Goal: Task Accomplishment & Management: Manage account settings

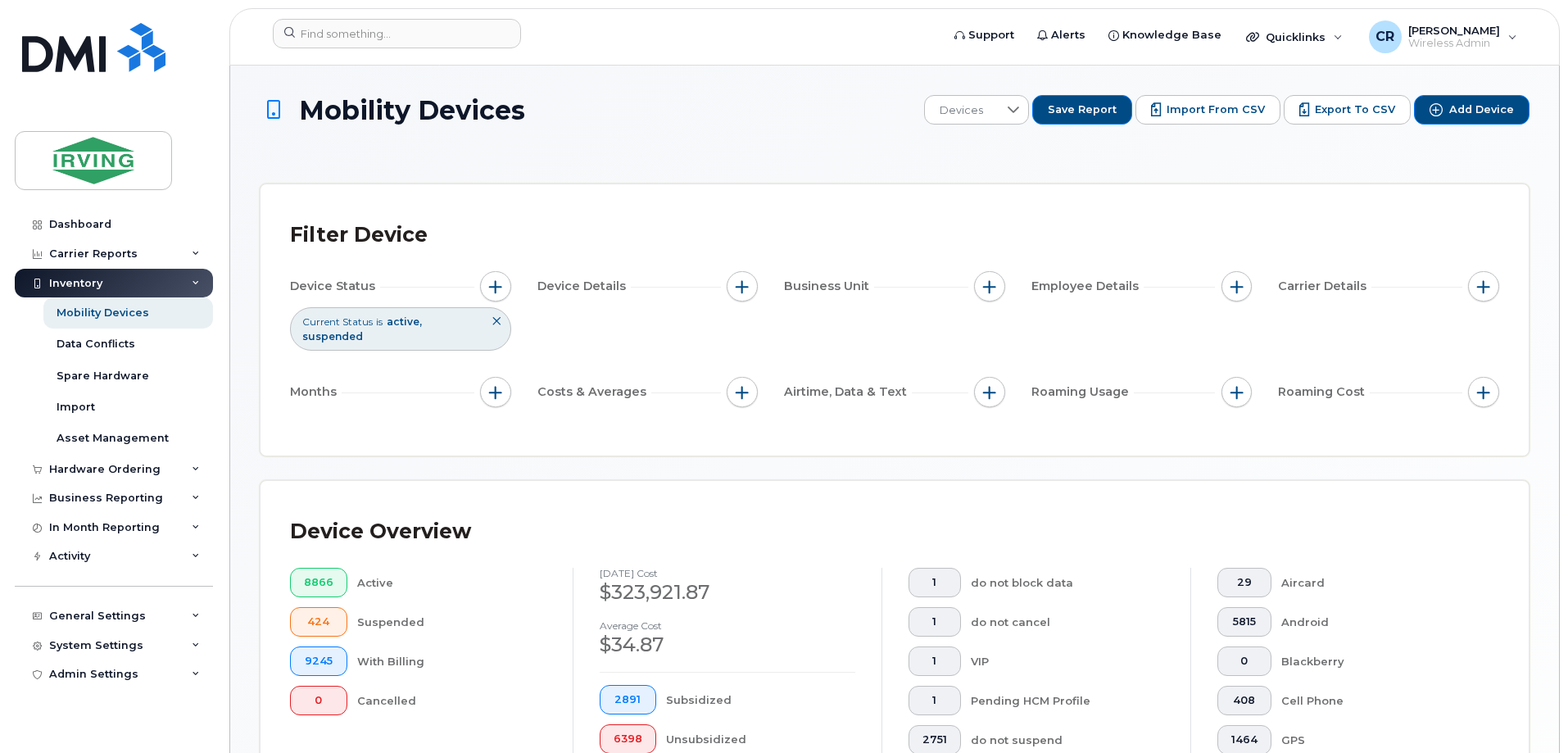
scroll to position [488, 0]
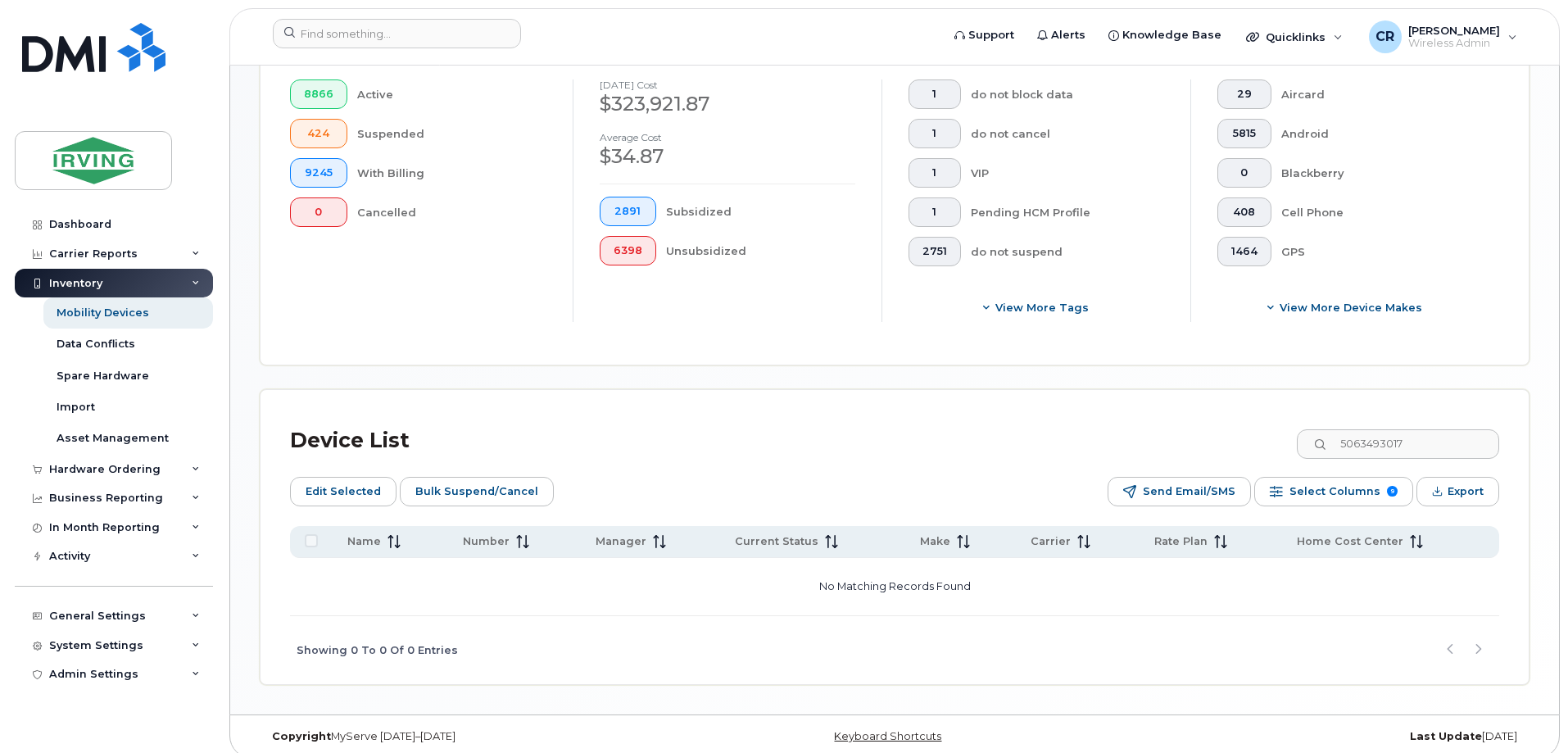
drag, startPoint x: 1439, startPoint y: 428, endPoint x: 1109, endPoint y: 426, distance: 330.0
click at [1109, 426] on div "Device List 5063493017" at bounding box center [894, 440] width 1209 height 42
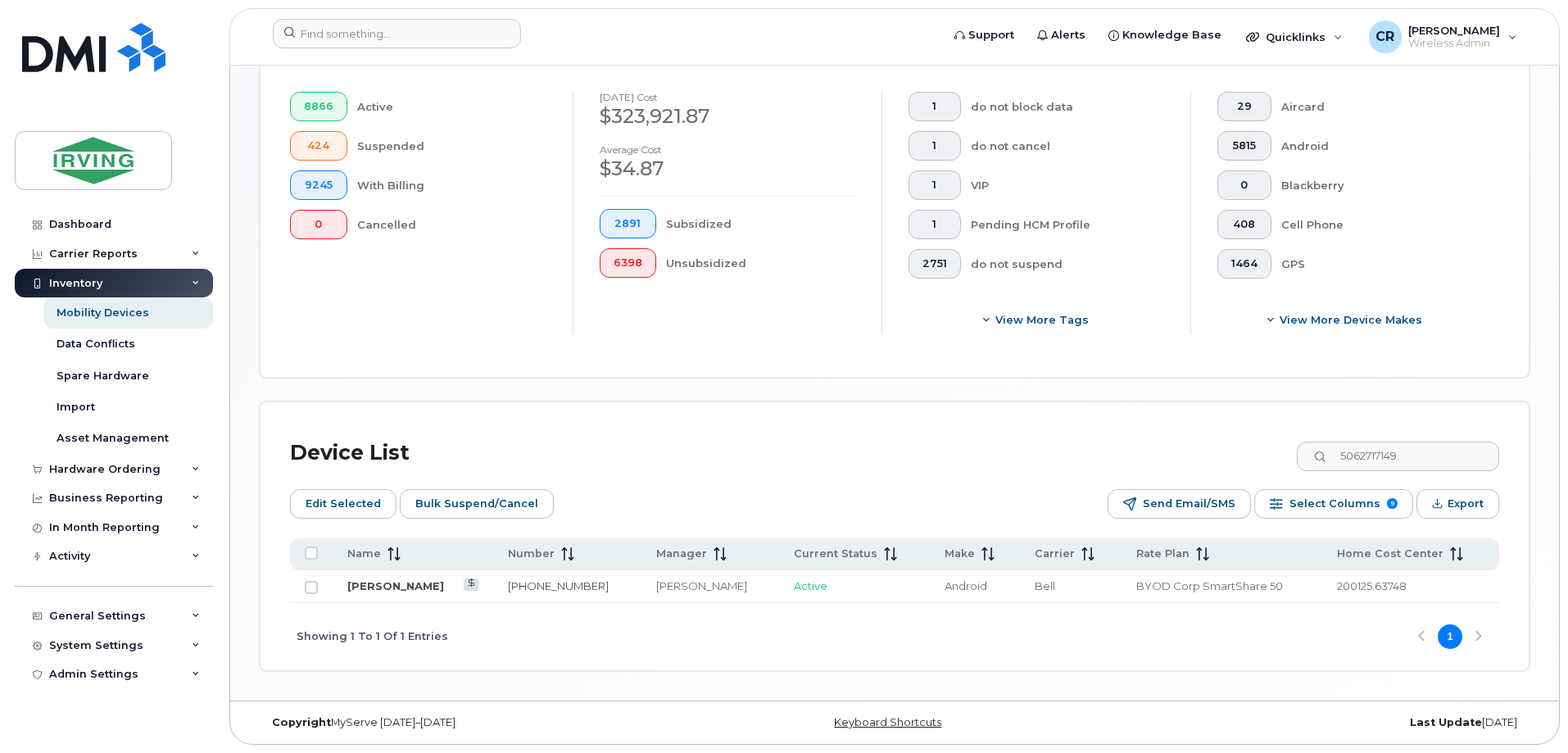
scroll to position [462, 0]
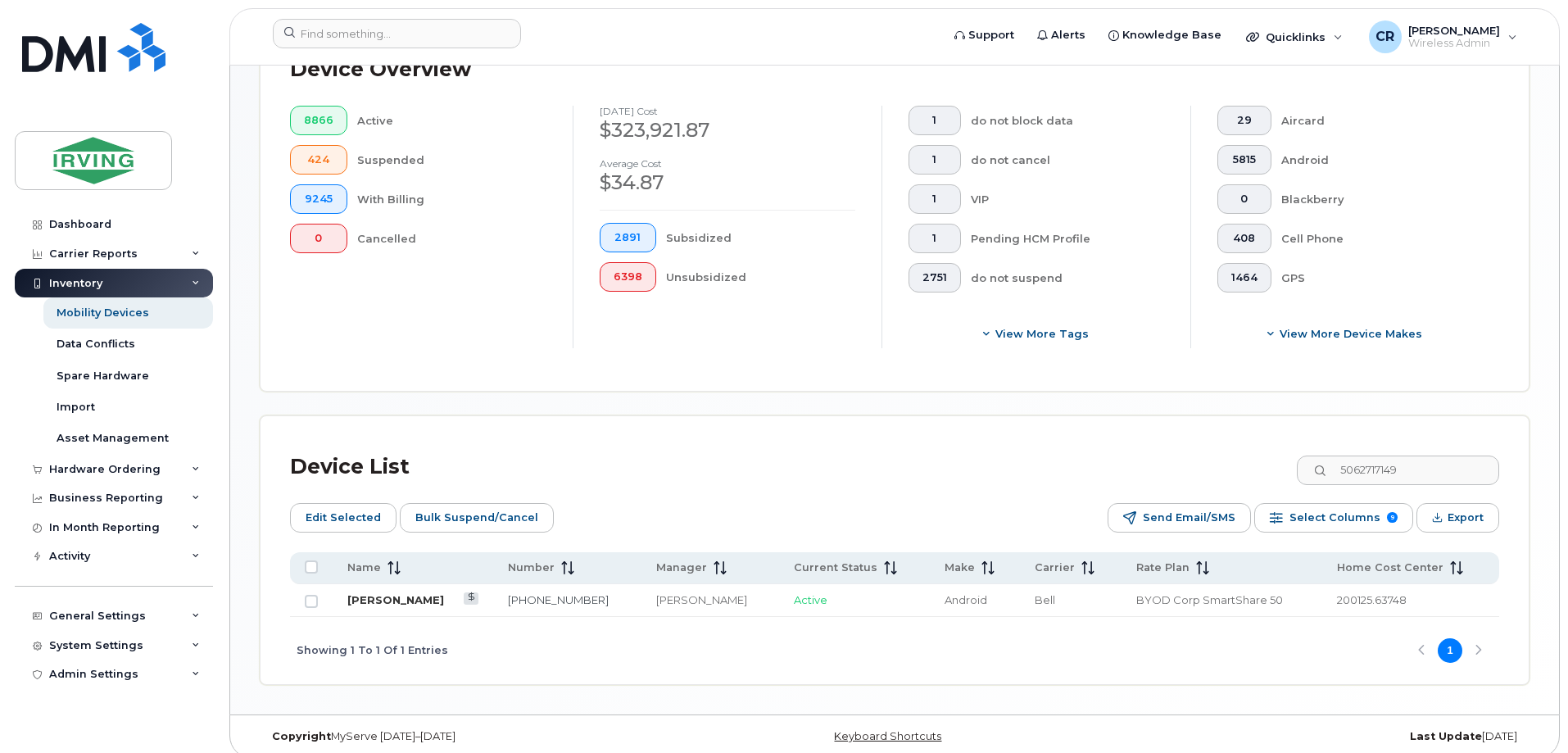
type input "5062717149"
click at [406, 594] on link "[PERSON_NAME]" at bounding box center [396, 600] width 96 height 13
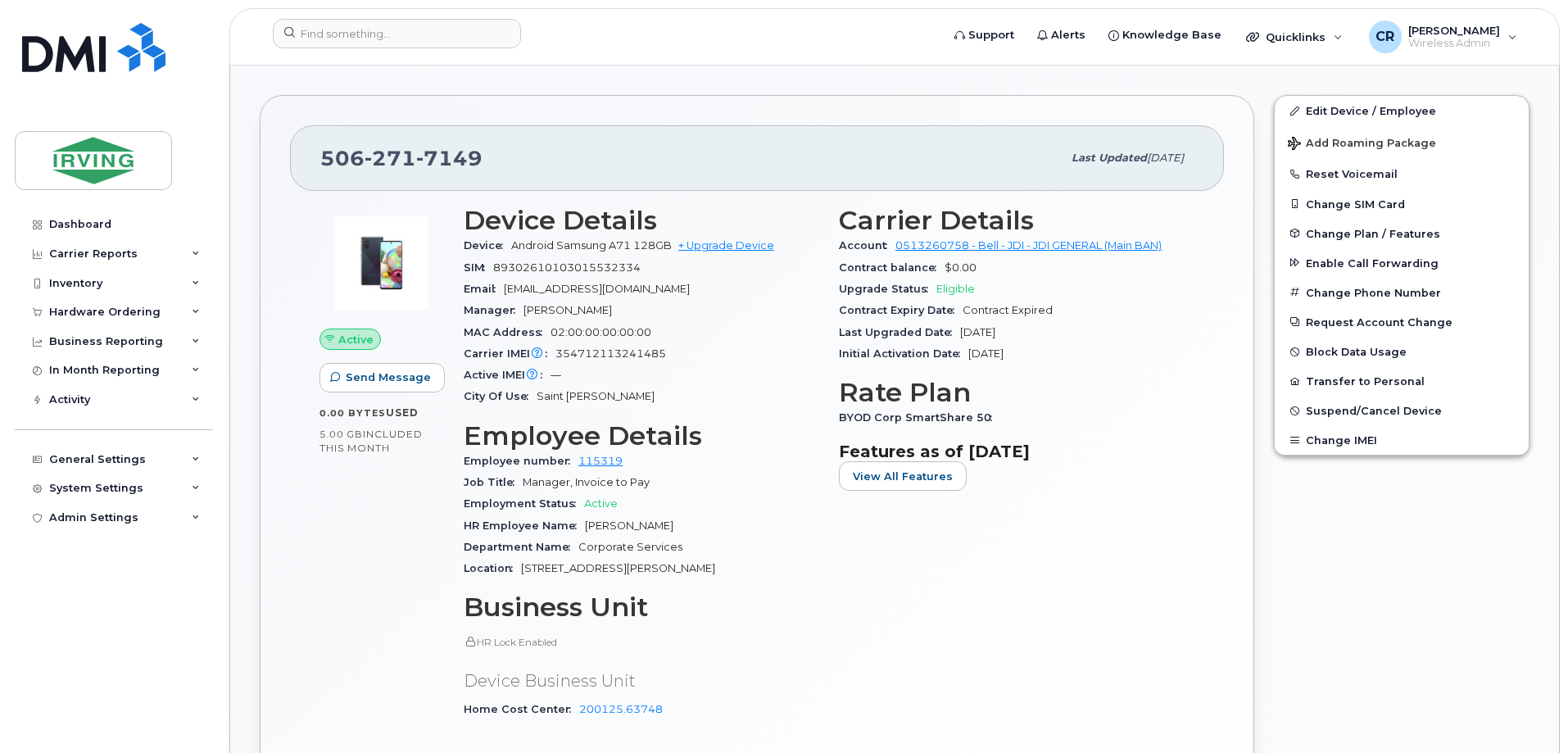
scroll to position [574, 0]
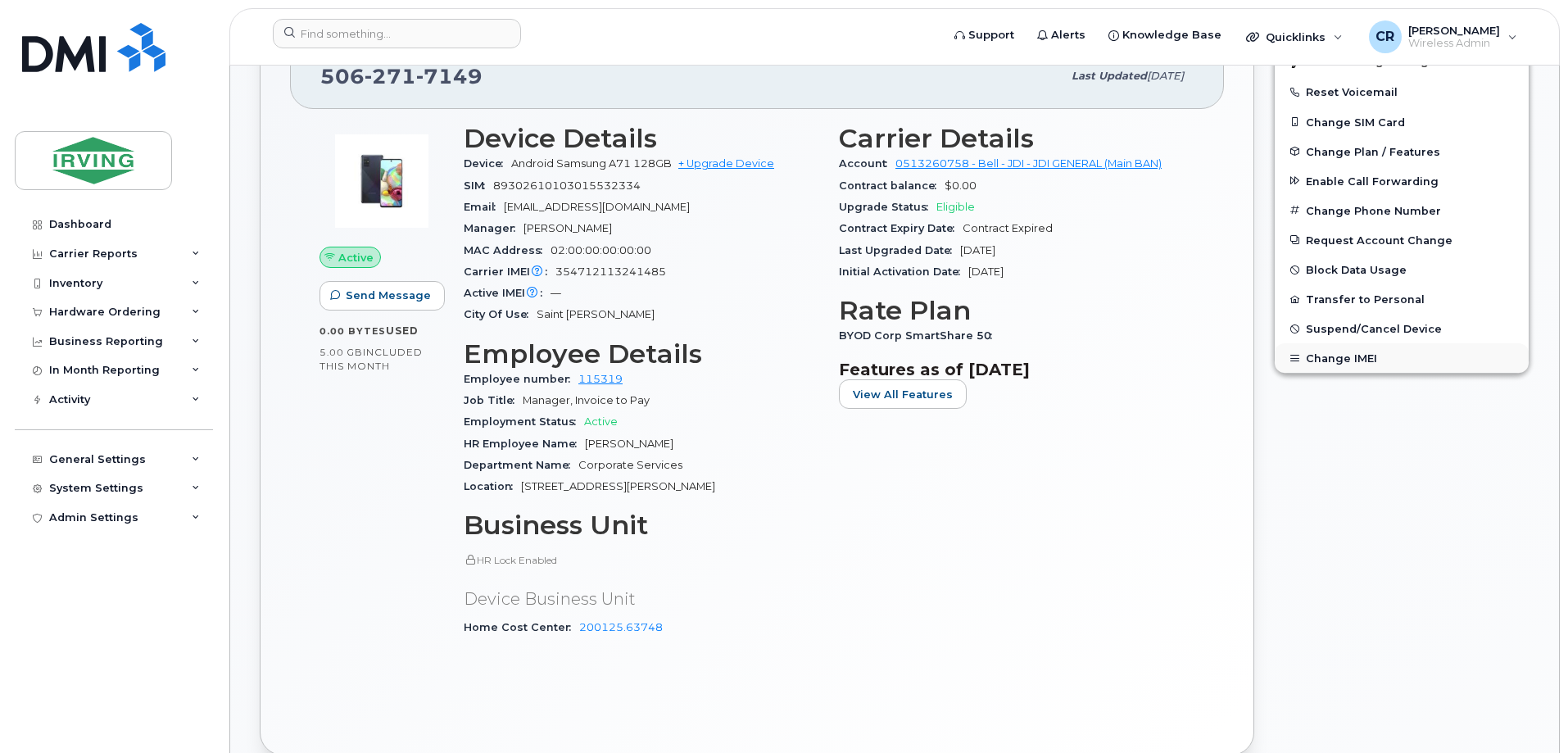
click at [1352, 359] on button "Change IMEI" at bounding box center [1402, 359] width 254 height 30
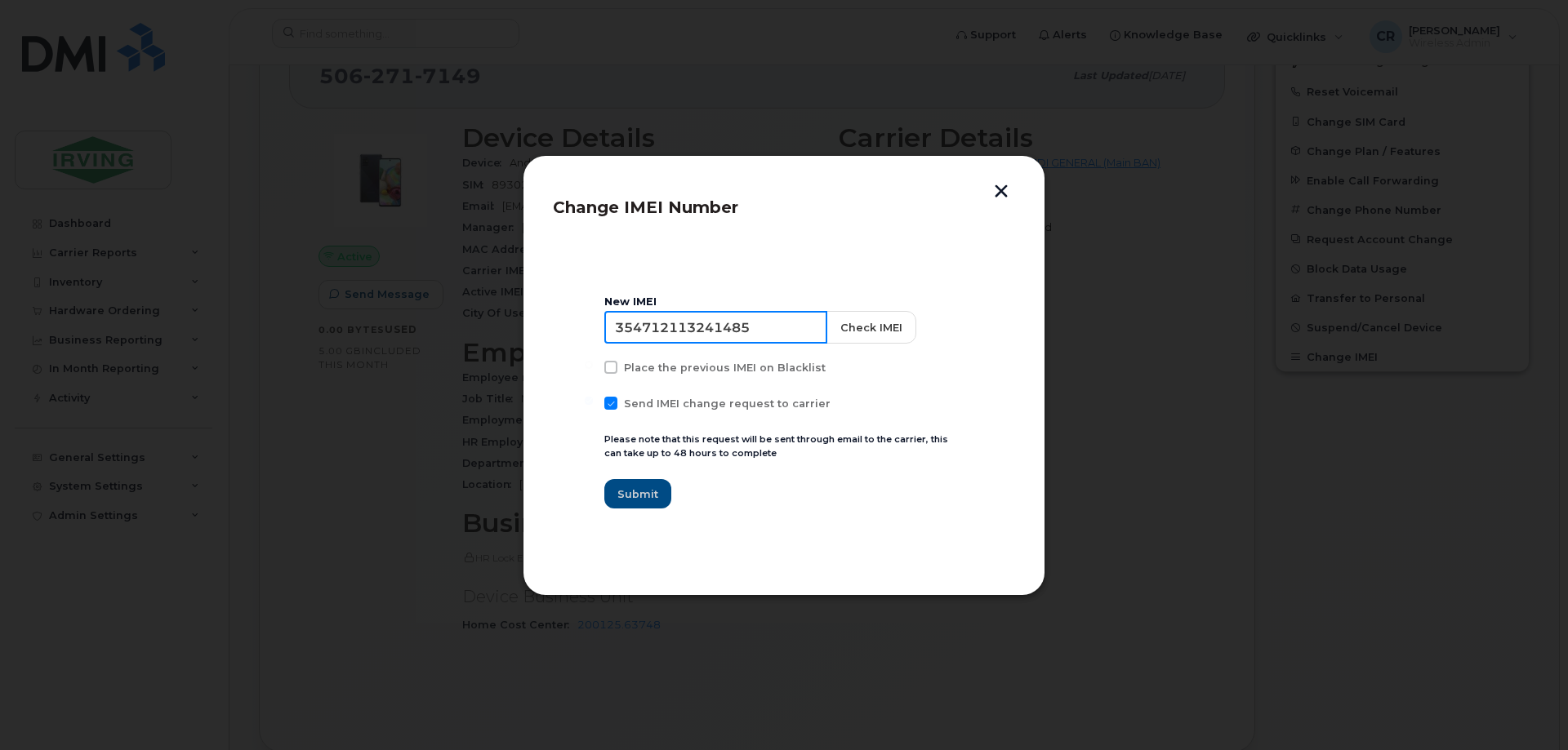
drag, startPoint x: 765, startPoint y: 337, endPoint x: 394, endPoint y: 330, distance: 371.1
click at [394, 330] on div "Change IMEI Number New IMEI [TECHNICAL_ID] Check IMEI Place the previous IMEI o…" at bounding box center [784, 375] width 1568 height 750
click at [862, 330] on button "Check IMEI" at bounding box center [870, 327] width 90 height 32
drag, startPoint x: 760, startPoint y: 335, endPoint x: 393, endPoint y: 322, distance: 367.2
click at [393, 322] on div "Change IMEI Number New IMEI 351690541975609 Check IMEI IMEI request failed: Inv…" at bounding box center [784, 375] width 1568 height 750
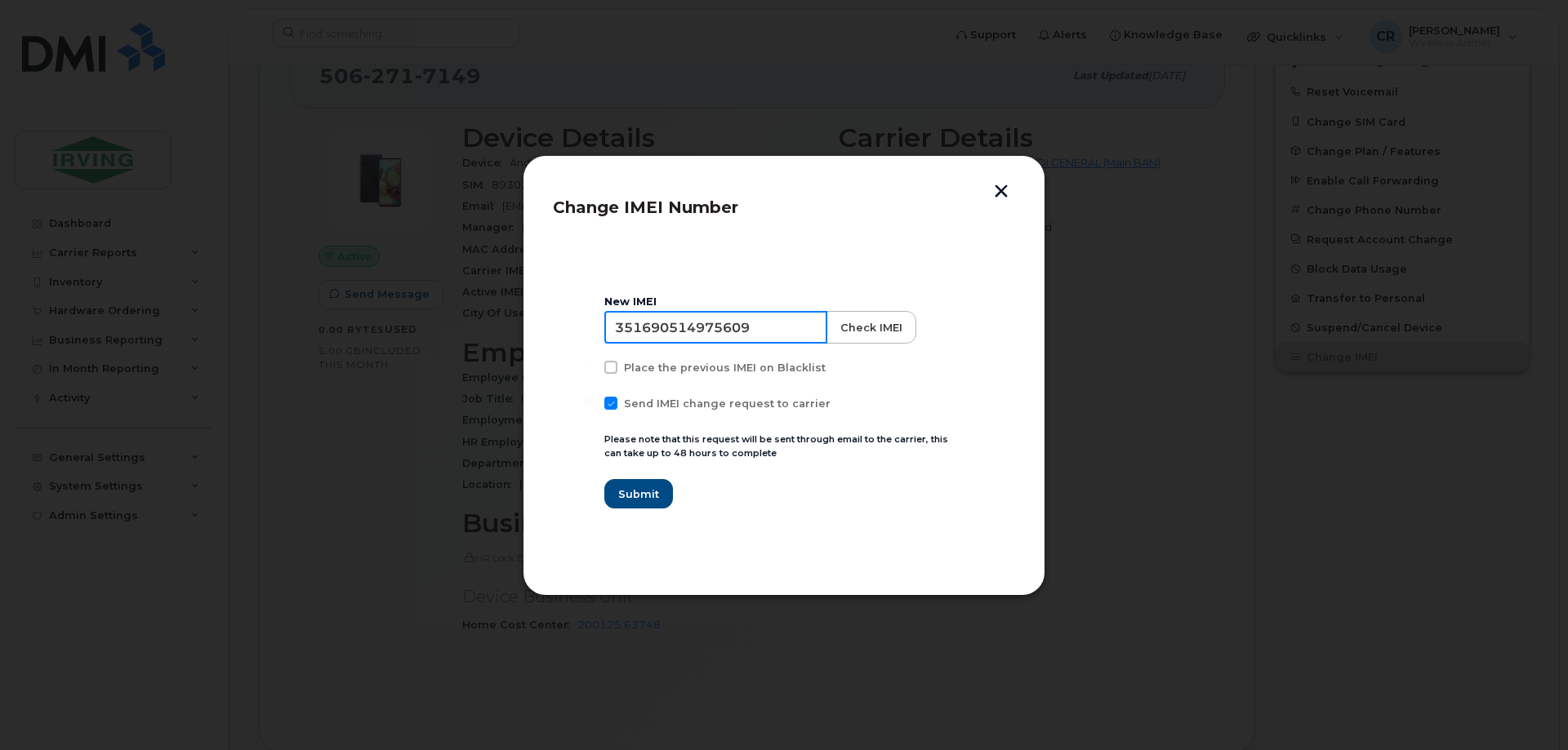
type input "351690514975609"
click at [832, 331] on button "Check IMEI" at bounding box center [870, 327] width 90 height 32
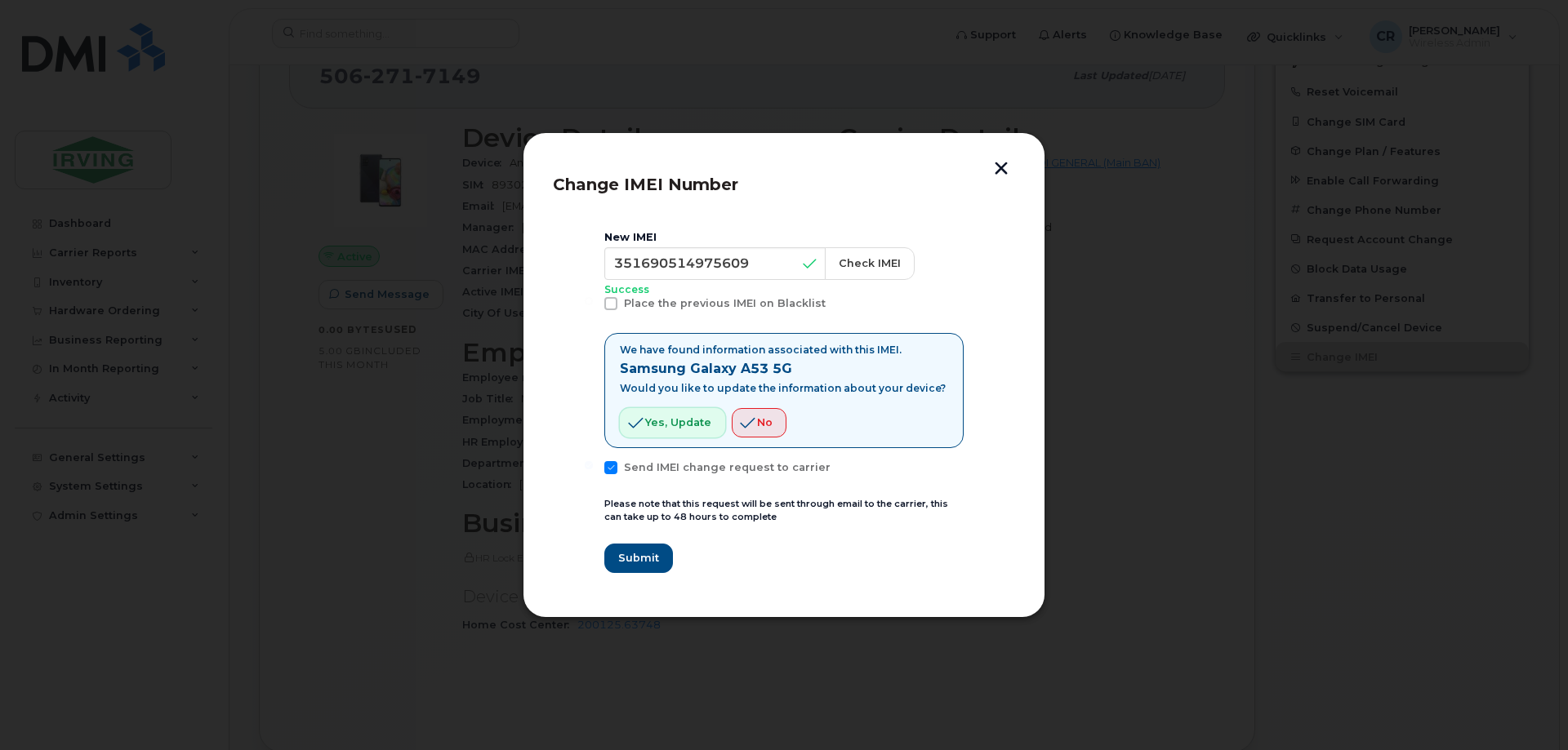
click at [660, 426] on span "Yes, update" at bounding box center [679, 422] width 66 height 16
click at [640, 560] on span "Submit" at bounding box center [637, 557] width 41 height 16
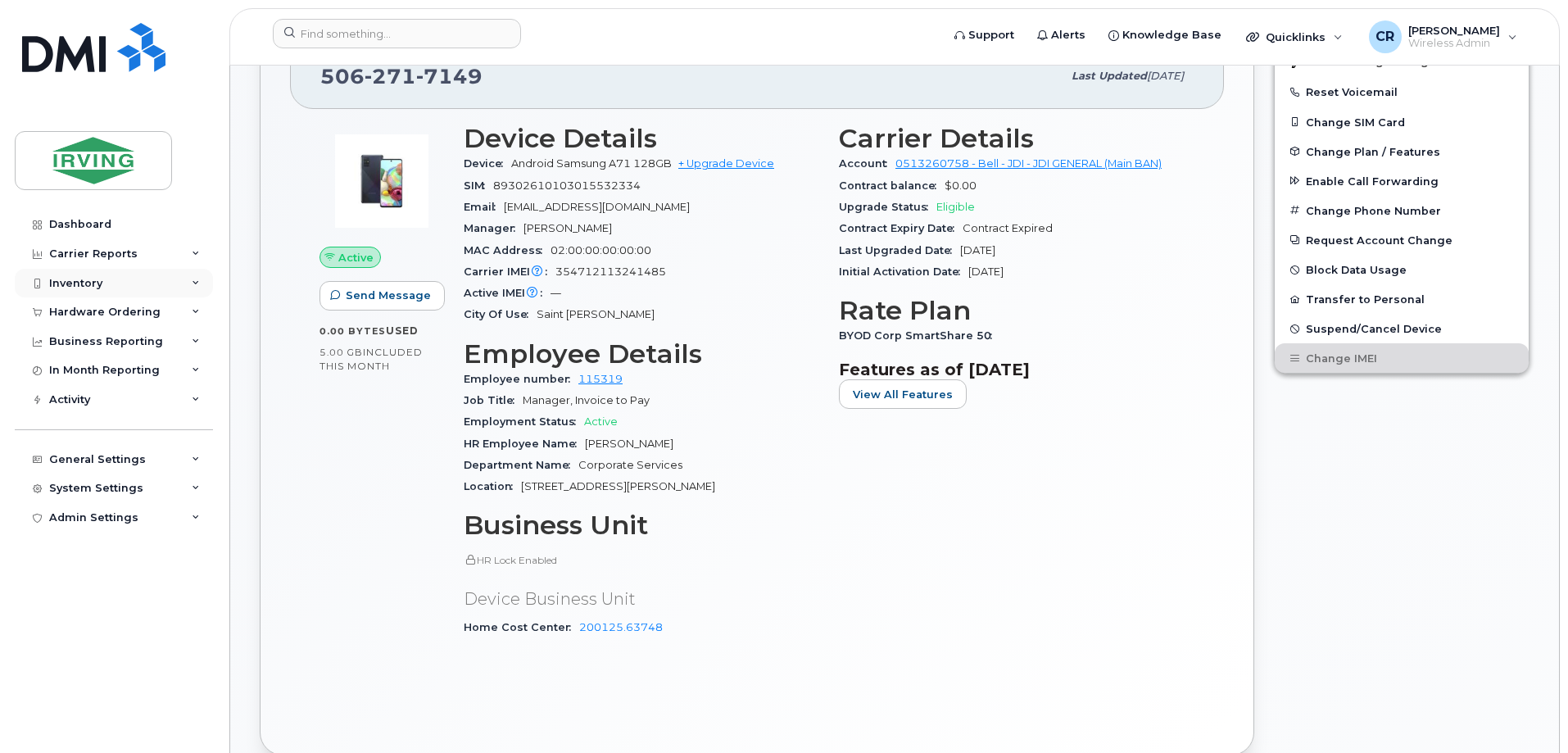
click at [85, 290] on div "Inventory" at bounding box center [114, 284] width 198 height 30
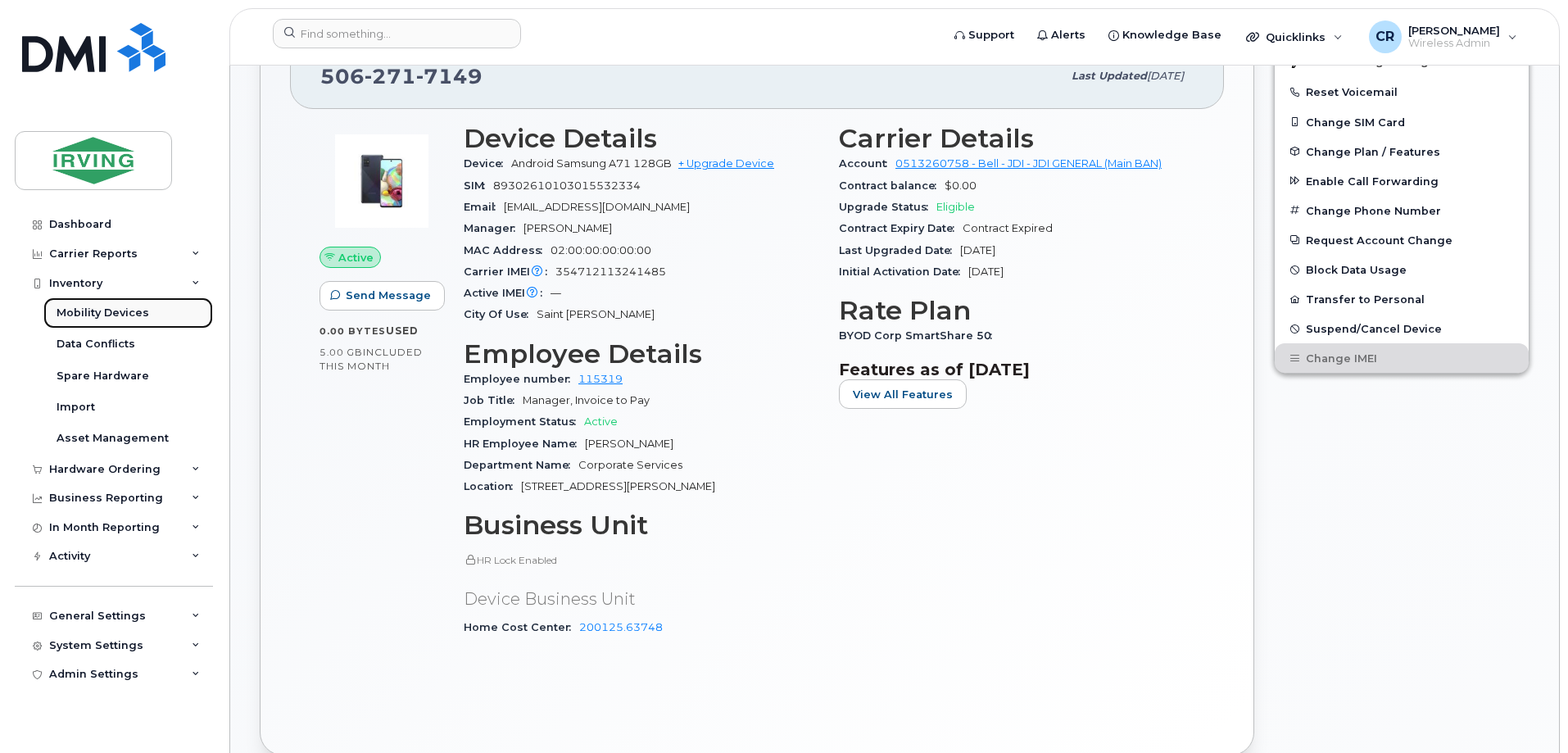
click at [83, 310] on div "Mobility Devices" at bounding box center [103, 313] width 93 height 15
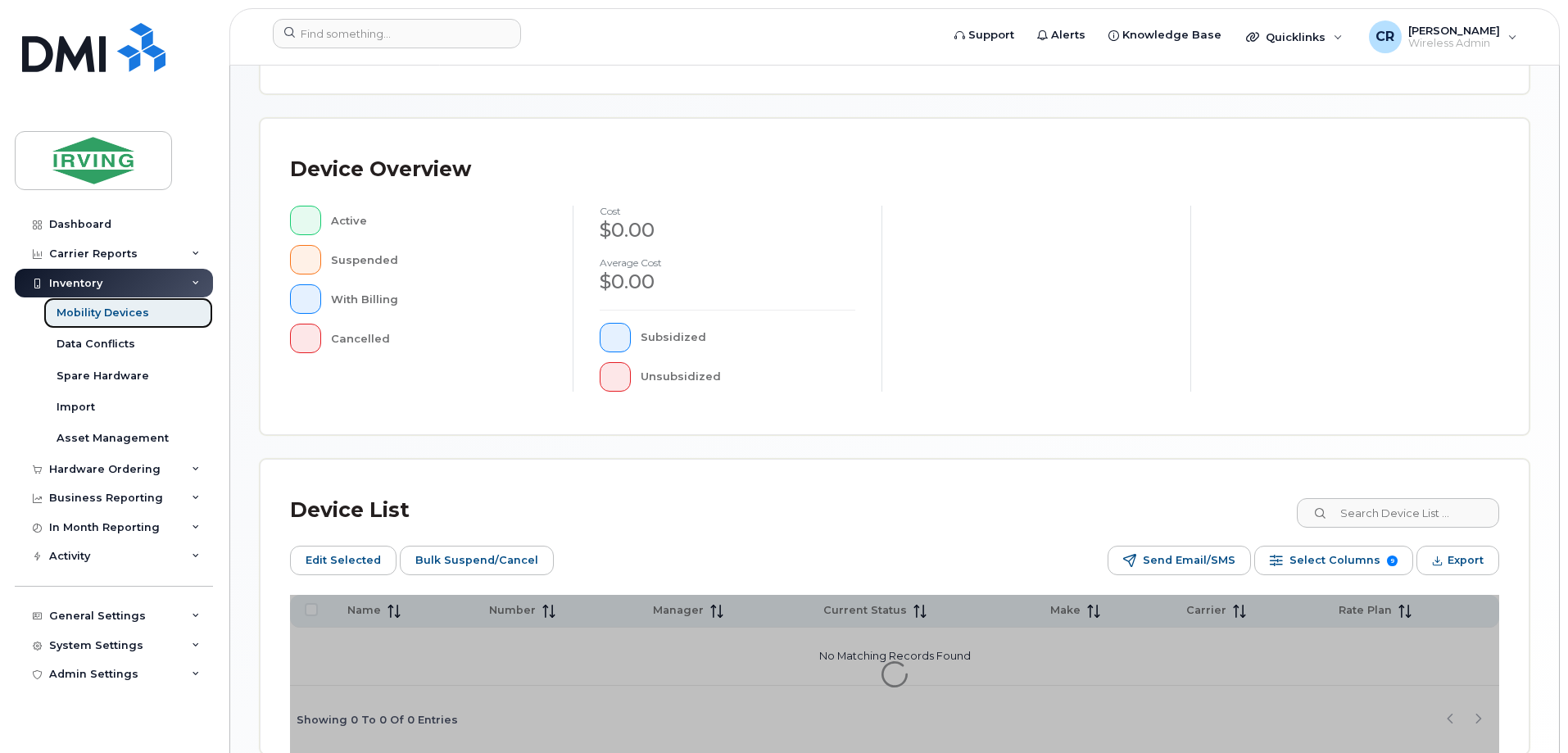
scroll to position [328, 0]
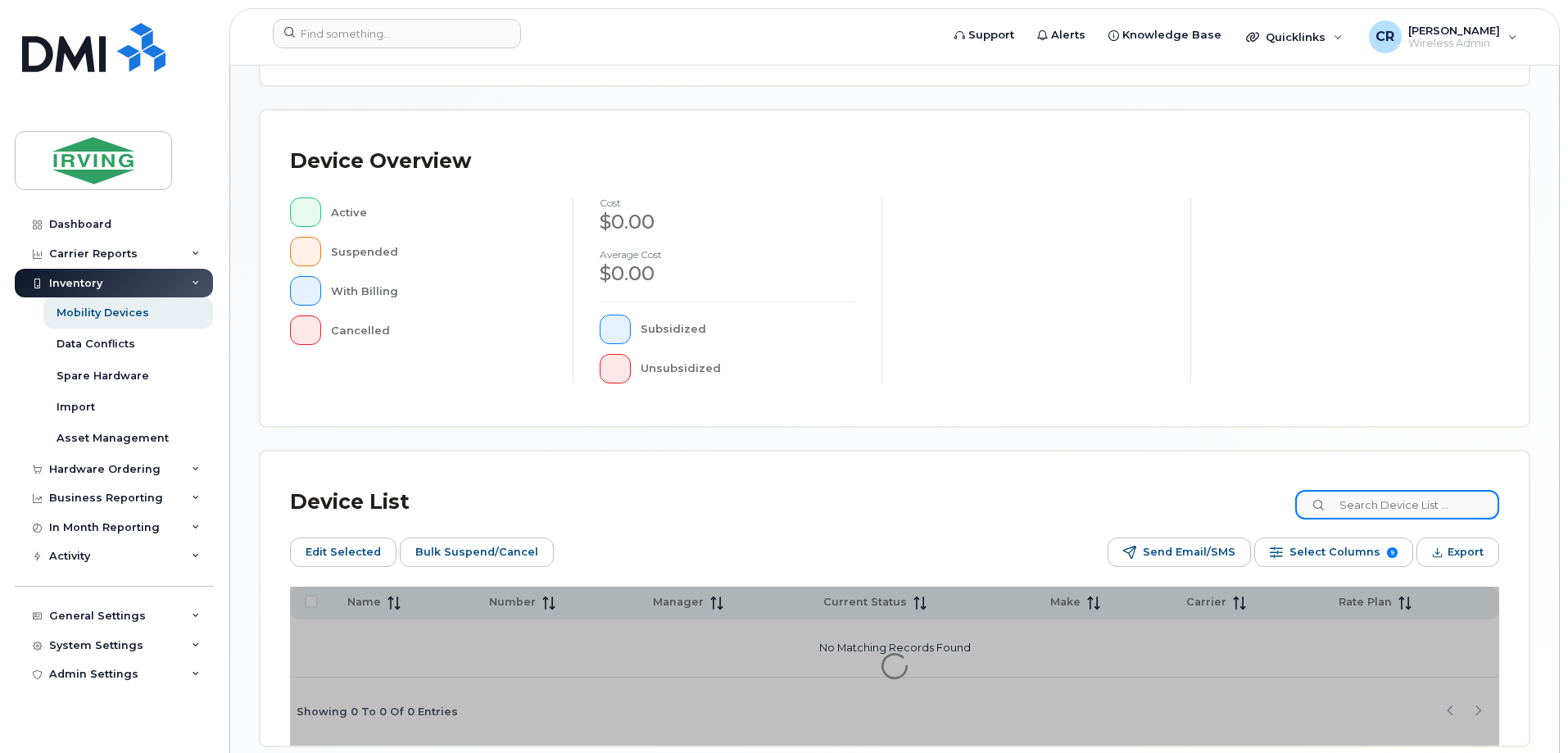
click at [1392, 502] on input at bounding box center [1398, 505] width 204 height 30
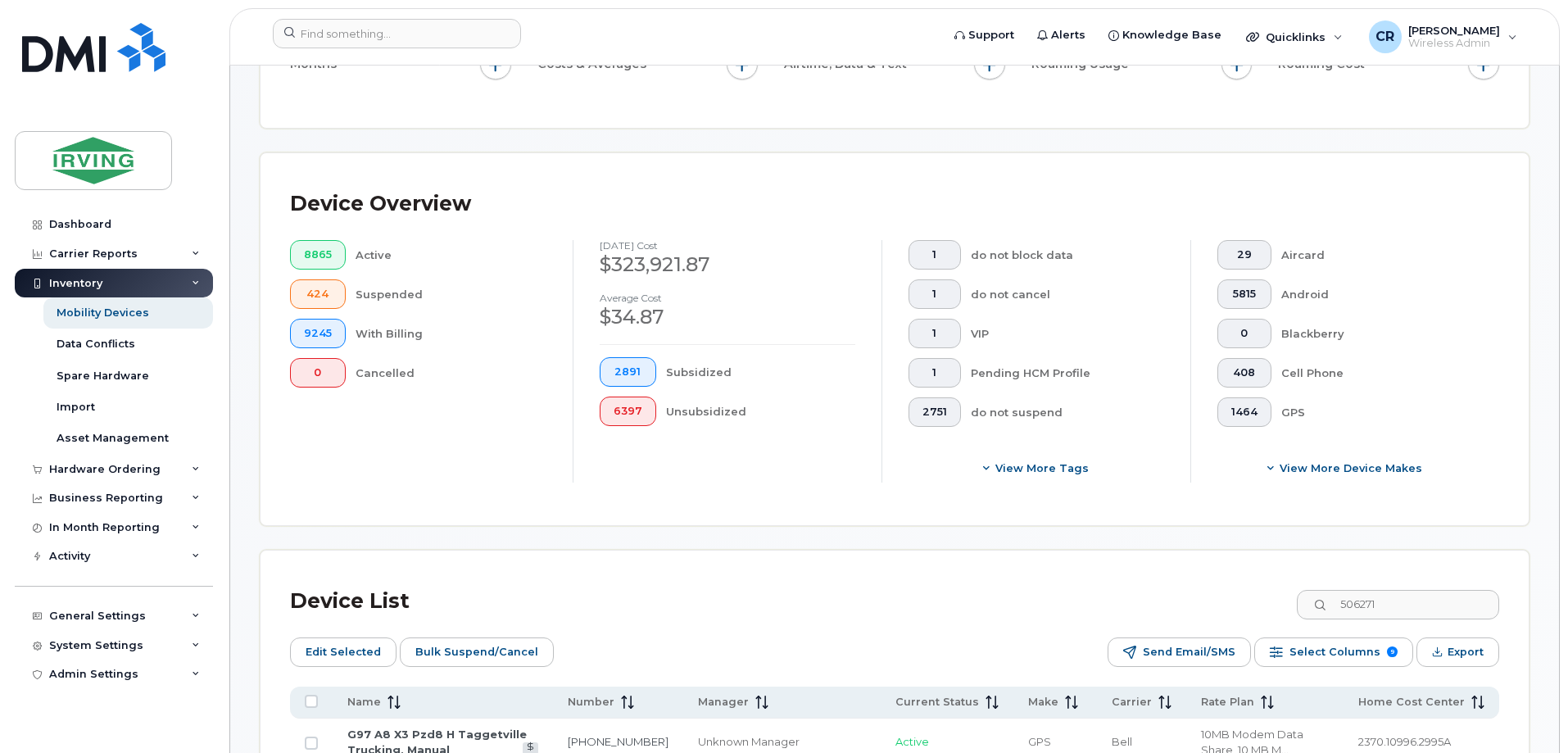
scroll to position [357, 0]
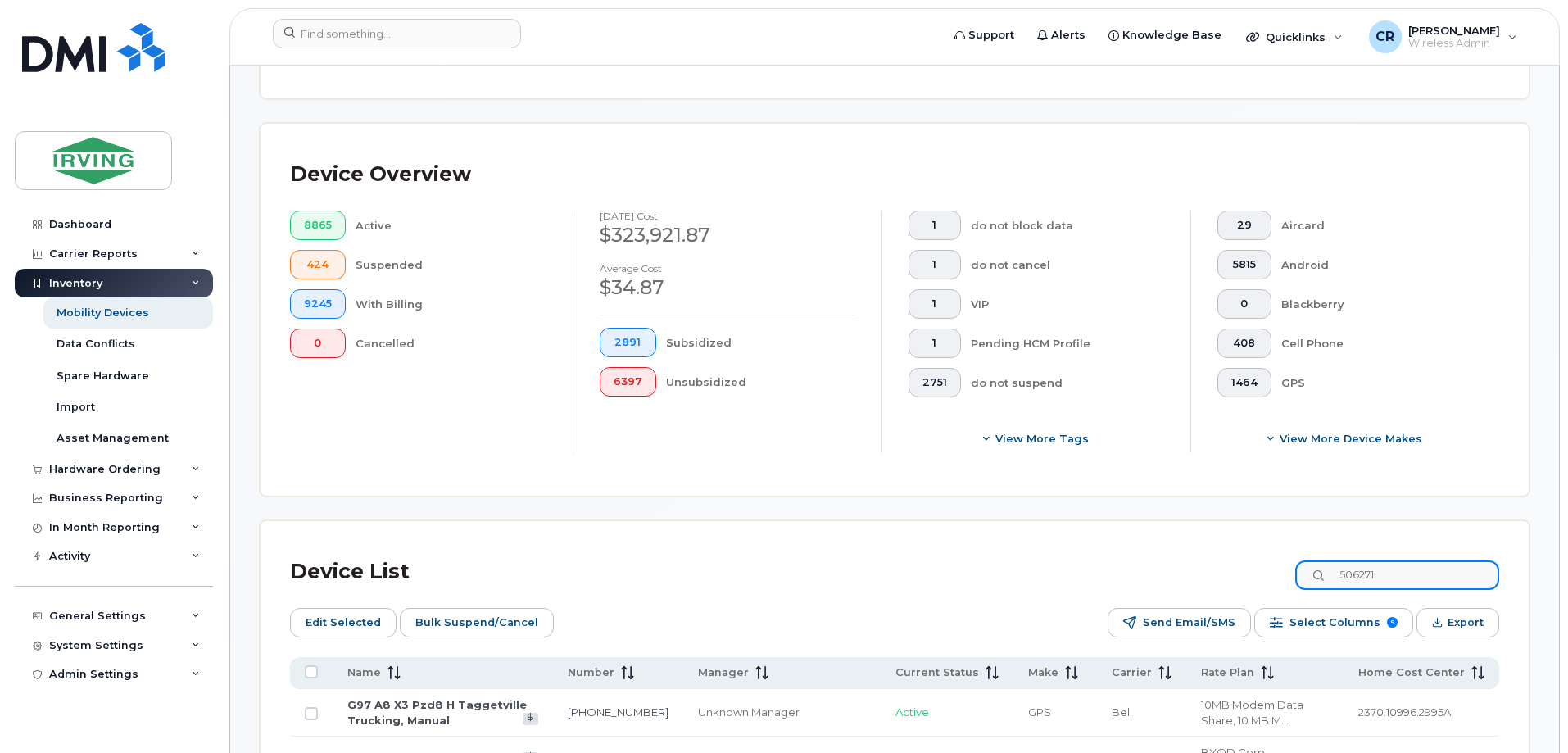
click at [1415, 563] on input "506271" at bounding box center [1398, 575] width 204 height 30
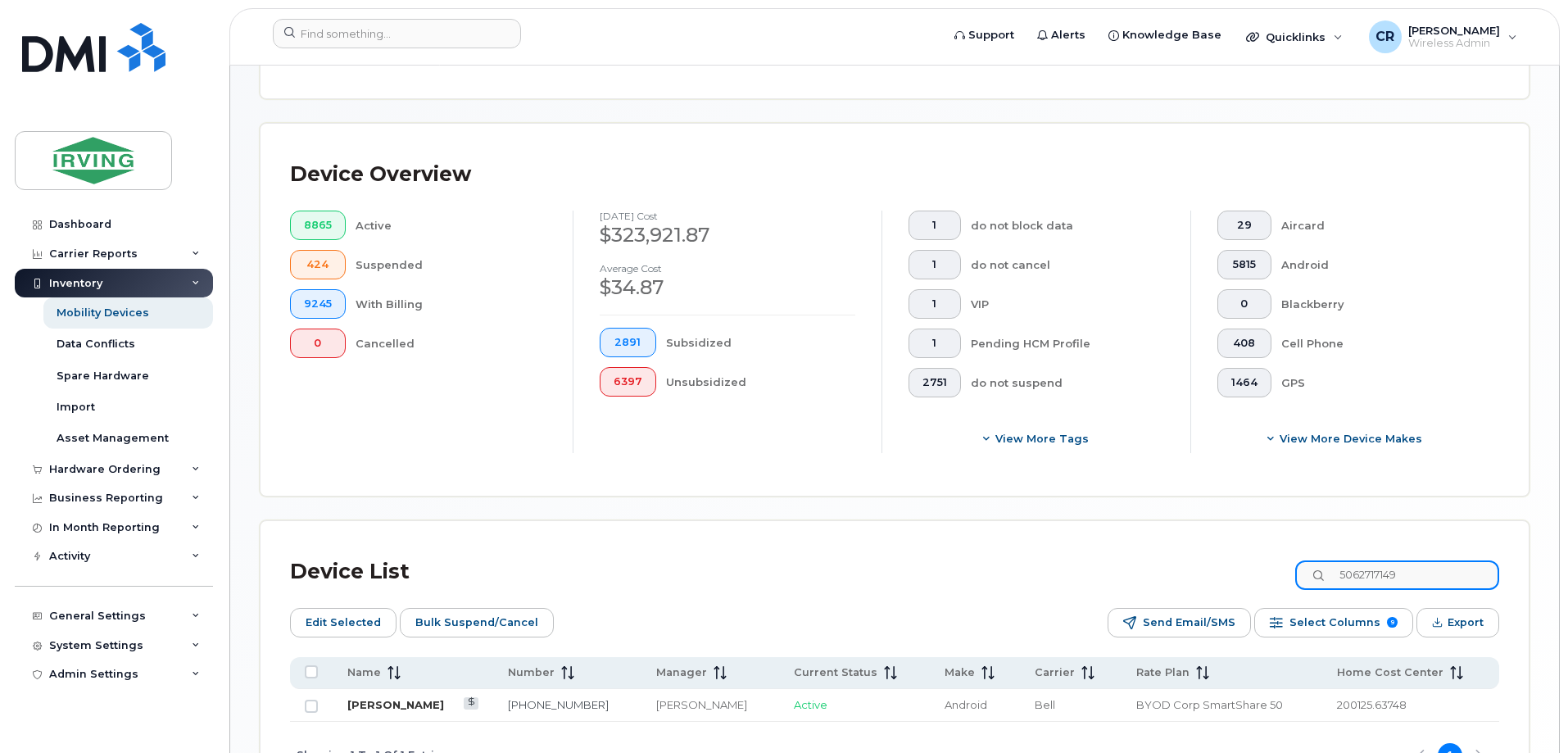
type input "5062717149"
click at [384, 698] on link "[PERSON_NAME]" at bounding box center [396, 705] width 96 height 13
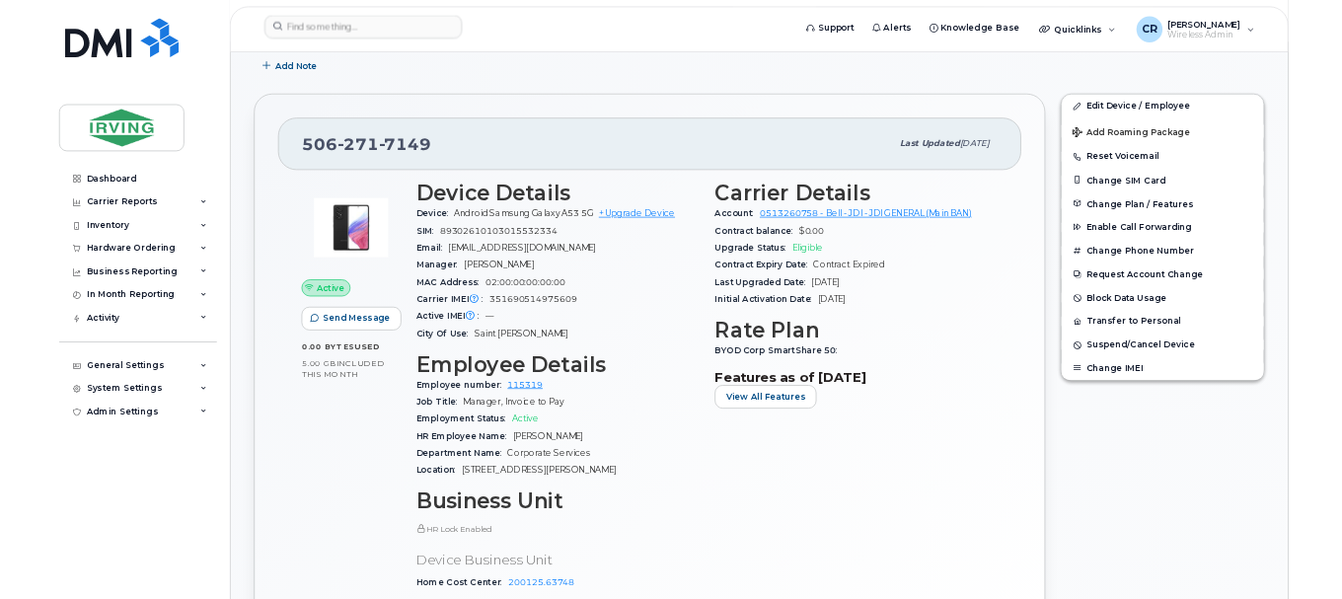
scroll to position [592, 0]
